Goal: Navigation & Orientation: Go to known website

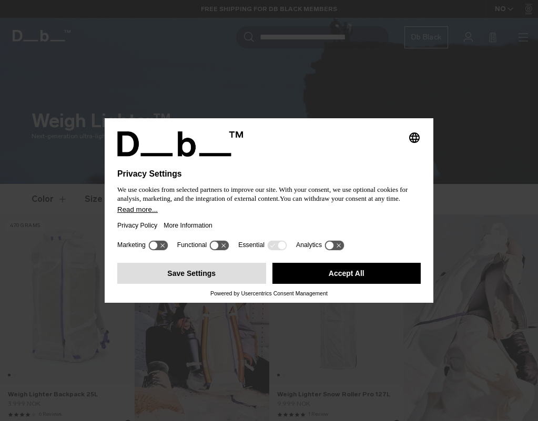
click at [184, 279] on button "Save Settings" at bounding box center [191, 273] width 149 height 21
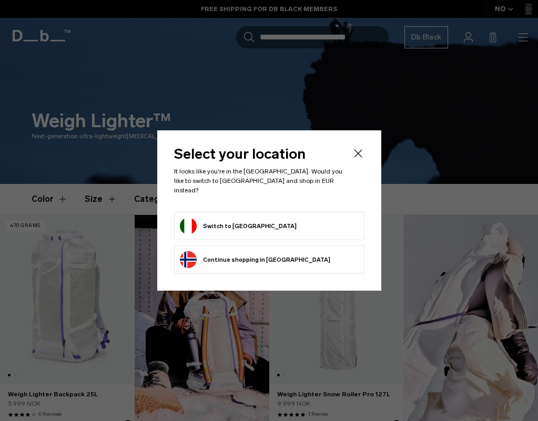
click at [260, 221] on form "Switch to [GEOGRAPHIC_DATA]" at bounding box center [269, 226] width 179 height 17
click at [205, 222] on button "Switch to [GEOGRAPHIC_DATA]" at bounding box center [238, 226] width 117 height 17
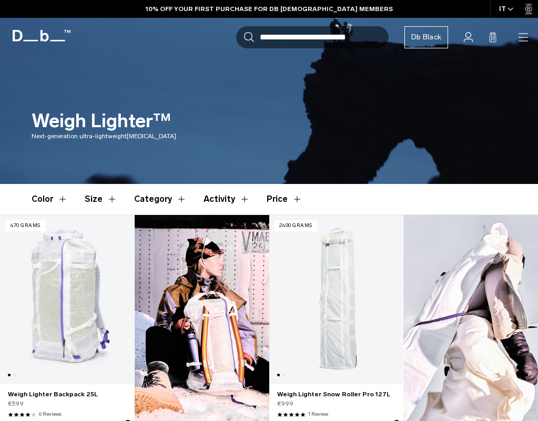
scroll to position [12, 0]
